Goal: Find specific page/section

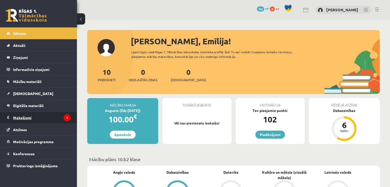
click at [54, 113] on legend "Maksājumi 1" at bounding box center [41, 118] width 57 height 12
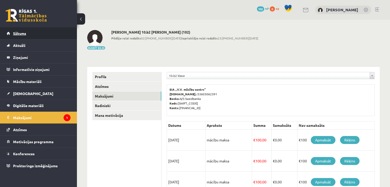
click at [38, 37] on link "Sākums" at bounding box center [39, 33] width 64 height 12
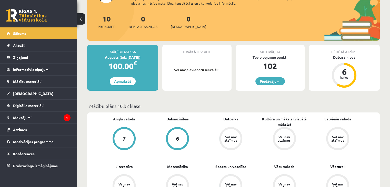
scroll to position [52, 0]
